Goal: Navigation & Orientation: Find specific page/section

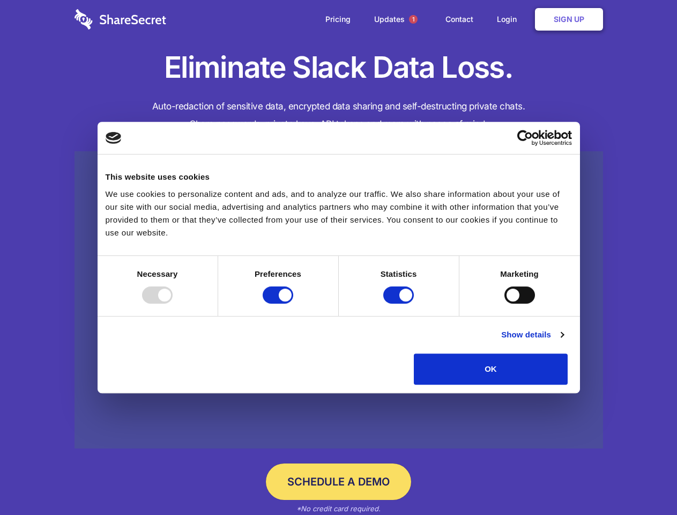
click at [173, 303] on div at bounding box center [157, 294] width 31 height 17
click at [293, 303] on input "Preferences" at bounding box center [278, 294] width 31 height 17
checkbox input "false"
click at [400, 303] on input "Statistics" at bounding box center [398, 294] width 31 height 17
checkbox input "false"
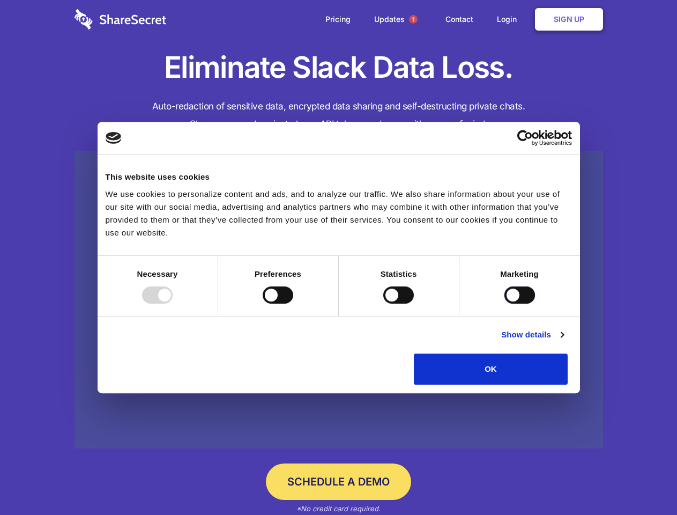
click at [504, 303] on input "Marketing" at bounding box center [519, 294] width 31 height 17
checkbox input "true"
click at [563, 341] on link "Show details" at bounding box center [532, 334] width 62 height 13
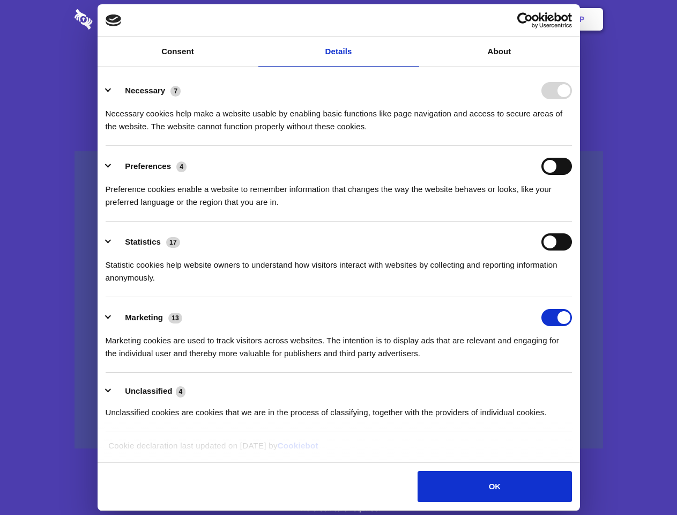
click at [572, 146] on li "Necessary 7 Necessary cookies help make a website usable by enabling basic func…" at bounding box center [339, 108] width 466 height 76
click at [413, 19] on span "1" at bounding box center [413, 19] width 9 height 9
